Goal: Information Seeking & Learning: Learn about a topic

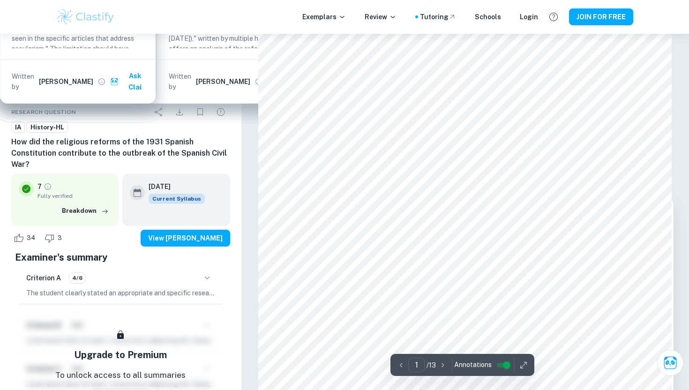
scroll to position [178, 0]
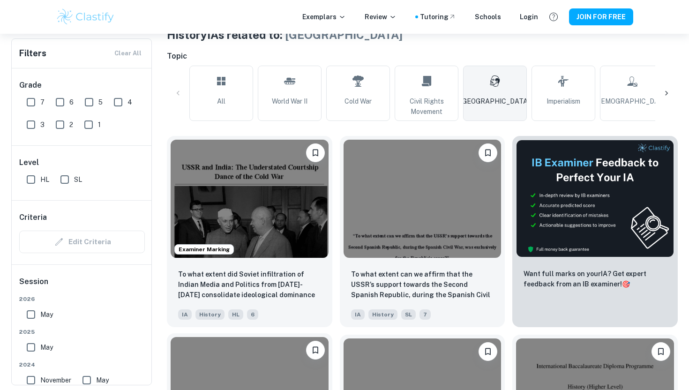
scroll to position [190, 0]
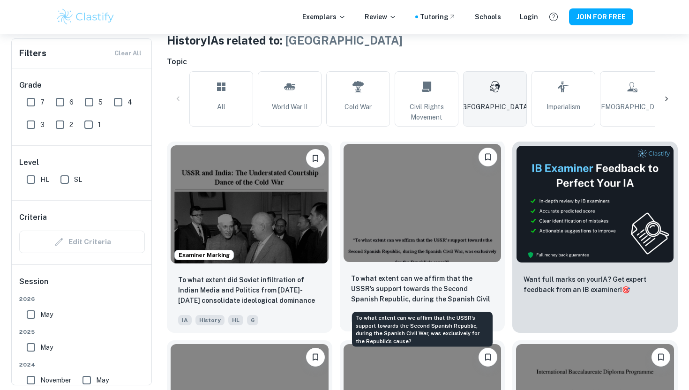
click at [428, 275] on p "To what extent can we affirm that the USSR’s support towards the Second Spanish…" at bounding box center [422, 289] width 143 height 32
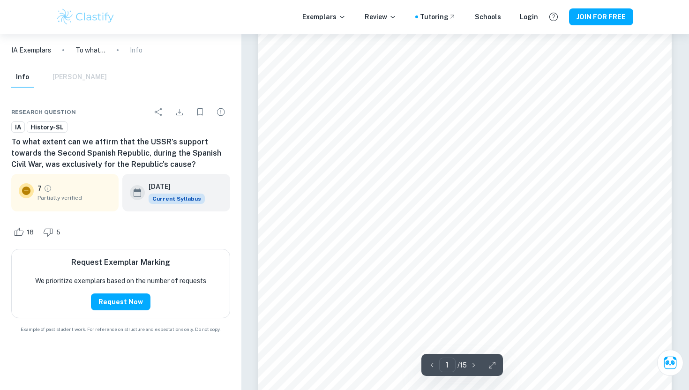
scroll to position [124, 0]
